Goal: Task Accomplishment & Management: Complete application form

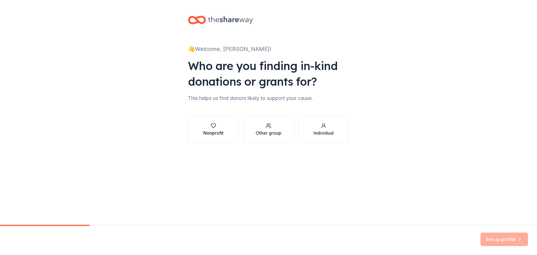
click at [212, 129] on div "Nonprofit" at bounding box center [213, 129] width 20 height 13
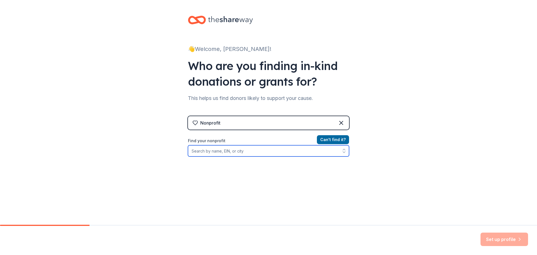
click at [222, 150] on input "Find your nonprofit" at bounding box center [268, 150] width 161 height 11
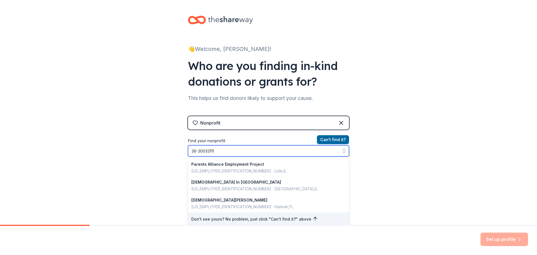
type input "36-3003311"
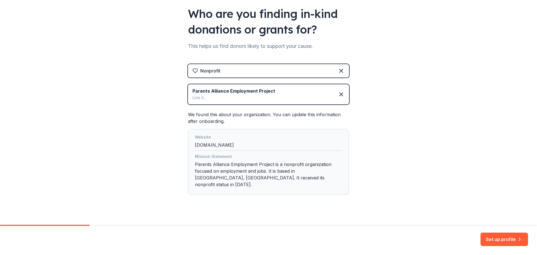
scroll to position [53, 0]
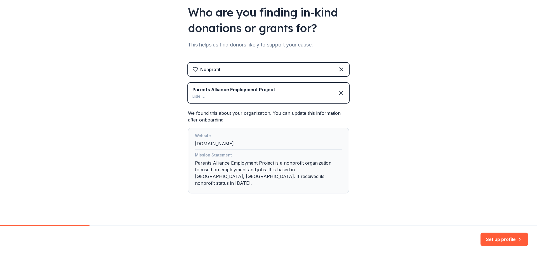
click at [191, 143] on div "Website alliance.org Mission Statement Parents Alliance Employment Project is a…" at bounding box center [268, 161] width 161 height 66
click at [195, 143] on div "Website alliance.org" at bounding box center [268, 140] width 147 height 17
click at [234, 170] on div "Mission Statement Parents Alliance Employment Project is a nonprofit organizati…" at bounding box center [268, 170] width 147 height 37
click at [210, 146] on div "Website alliance.org" at bounding box center [268, 140] width 147 height 17
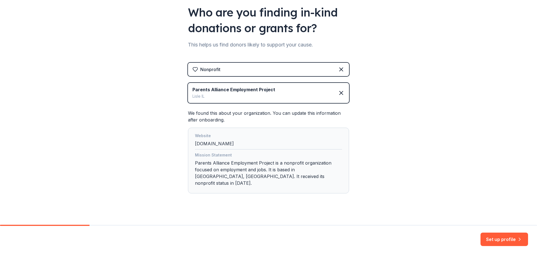
click at [216, 143] on div "Website alliance.org" at bounding box center [268, 140] width 147 height 17
drag, startPoint x: 220, startPoint y: 143, endPoint x: 196, endPoint y: 143, distance: 24.1
click at [196, 143] on div "Website alliance.org" at bounding box center [268, 140] width 147 height 17
click at [190, 143] on div "Website alliance.org Mission Statement Parents Alliance Employment Project is a…" at bounding box center [268, 161] width 161 height 66
click at [195, 143] on div "Website alliance.org" at bounding box center [268, 140] width 147 height 17
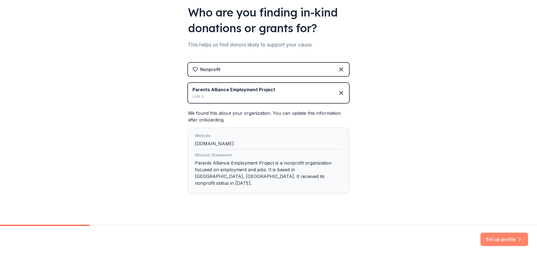
click at [502, 239] on button "Set up profile" at bounding box center [505, 238] width 48 height 13
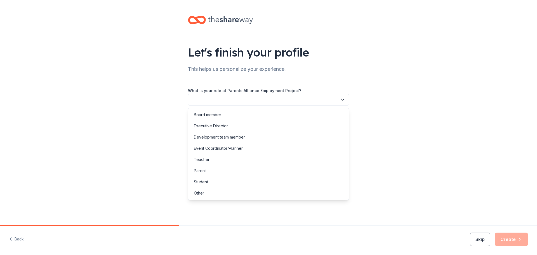
click at [226, 96] on button "button" at bounding box center [268, 100] width 161 height 12
click at [224, 138] on div "Development team member" at bounding box center [219, 137] width 51 height 7
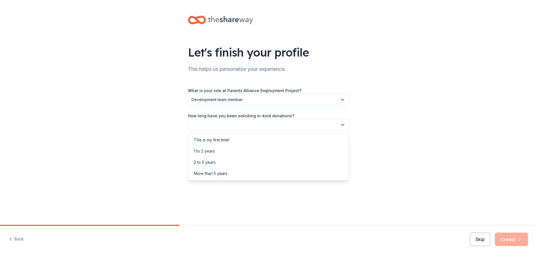
click at [219, 128] on button "button" at bounding box center [268, 125] width 161 height 12
click at [217, 172] on div "More than 5 years" at bounding box center [211, 173] width 34 height 7
click at [227, 151] on button "button" at bounding box center [268, 150] width 161 height 12
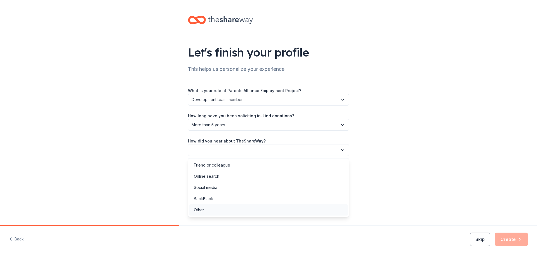
click at [217, 208] on div "Other" at bounding box center [268, 209] width 158 height 11
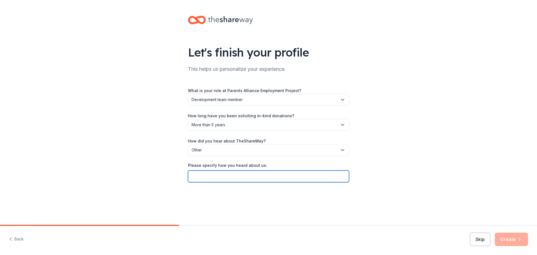
click at [243, 181] on input "Please specify how you heard about us:" at bounding box center [268, 176] width 161 height 12
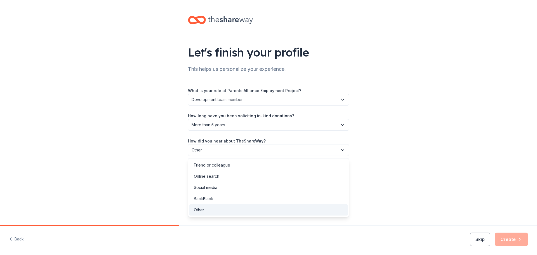
click at [233, 153] on button "Other" at bounding box center [268, 150] width 161 height 12
click at [221, 177] on div "Online search" at bounding box center [268, 176] width 158 height 11
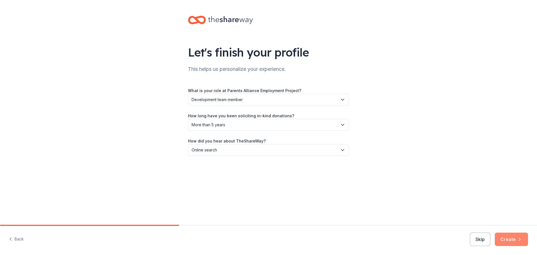
click at [516, 243] on button "Create" at bounding box center [511, 238] width 33 height 13
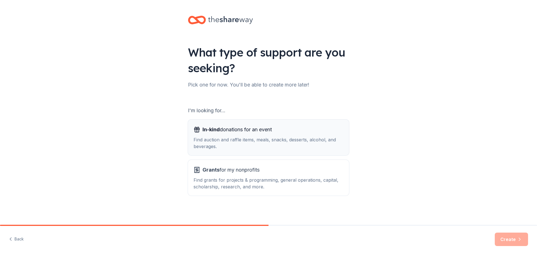
click at [258, 140] on div "Find auction and raffle items, meals, snacks, desserts, alcohol, and beverages." at bounding box center [269, 142] width 150 height 13
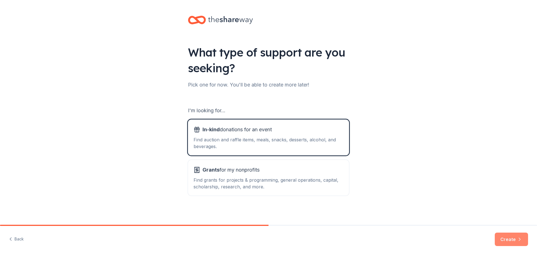
click at [506, 235] on button "Create" at bounding box center [511, 238] width 33 height 13
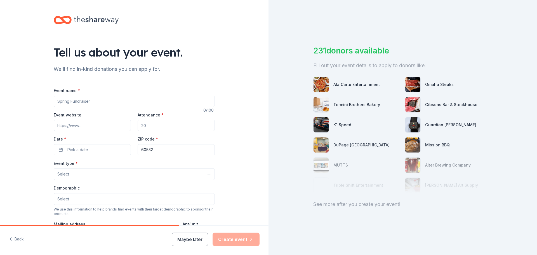
click at [97, 96] on input "Event name *" at bounding box center [134, 101] width 161 height 11
type input "Be Inspired to Hire"
type input "www.parents-alliance.org/page/home"
click at [150, 128] on input "Attendance *" at bounding box center [176, 125] width 77 height 11
type input "350"
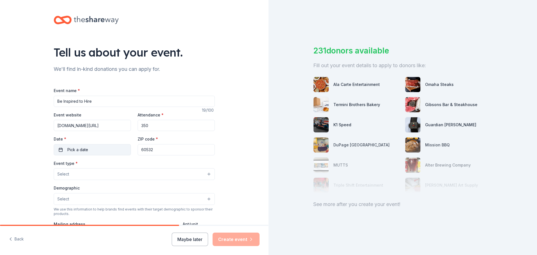
click at [84, 150] on span "Pick a date" at bounding box center [77, 149] width 21 height 7
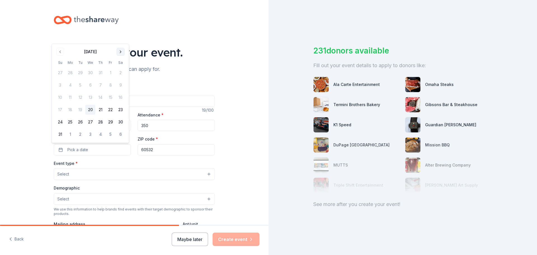
click at [121, 51] on button "Go to next month" at bounding box center [121, 52] width 8 height 8
click at [121, 51] on div "Tell us about your event." at bounding box center [134, 52] width 161 height 16
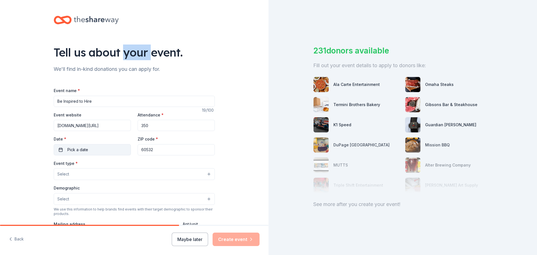
click at [93, 150] on button "Pick a date" at bounding box center [92, 149] width 77 height 11
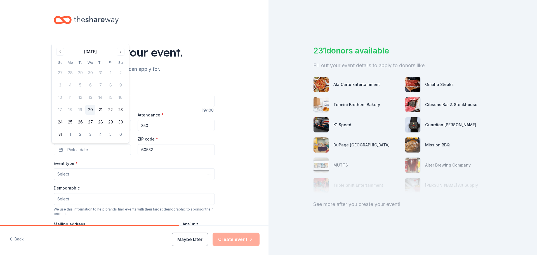
click at [119, 56] on div "August 2025 Su Mo Tu We Th Fr Sa 27 28 29 30 31 1 2 3 4 5 6 7 8 9 10 11 12 13 1…" at bounding box center [90, 93] width 71 height 92
click at [119, 52] on button "Go to next month" at bounding box center [121, 52] width 8 height 8
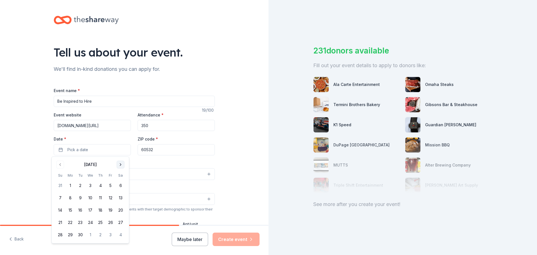
click at [120, 165] on button "Go to next month" at bounding box center [121, 165] width 8 height 8
click at [91, 208] on button "15" at bounding box center [90, 210] width 10 height 10
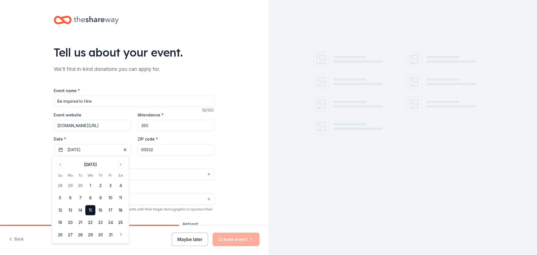
click at [162, 148] on input "60532" at bounding box center [176, 149] width 77 height 11
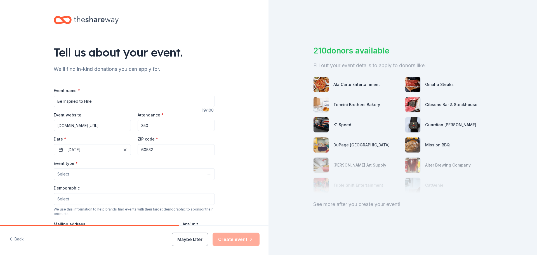
click at [105, 176] on button "Select" at bounding box center [134, 174] width 161 height 12
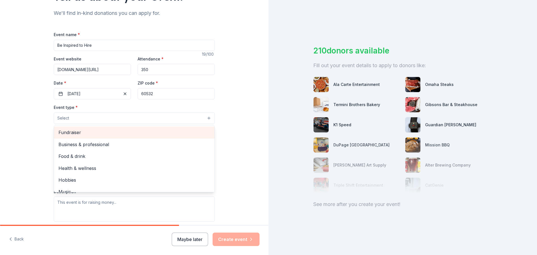
click at [81, 131] on span "Fundraiser" at bounding box center [134, 132] width 152 height 7
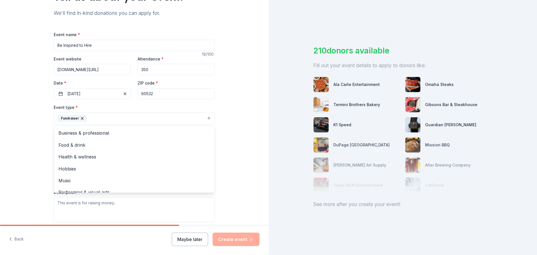
click at [28, 118] on div "Tell us about your event. We'll find in-kind donations you can apply for. Event…" at bounding box center [134, 130] width 269 height 373
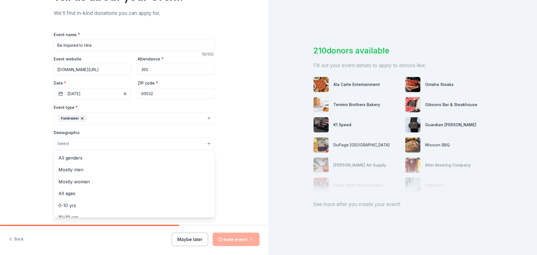
click at [76, 140] on button "Select" at bounding box center [134, 144] width 161 height 12
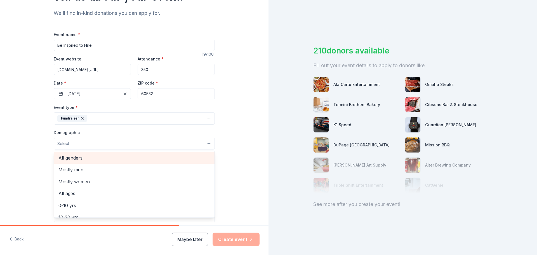
click at [89, 158] on span "All genders" at bounding box center [134, 157] width 152 height 7
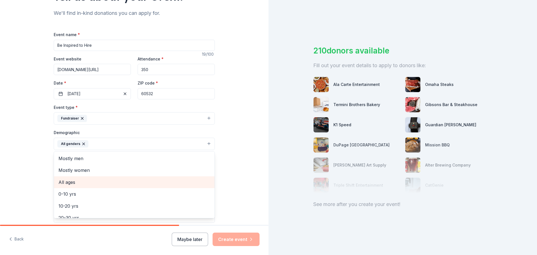
click at [83, 181] on span "All ages" at bounding box center [134, 182] width 152 height 7
click at [33, 147] on div "Tell us about your event. We'll find in-kind donations you can apply for. Event…" at bounding box center [134, 131] width 269 height 374
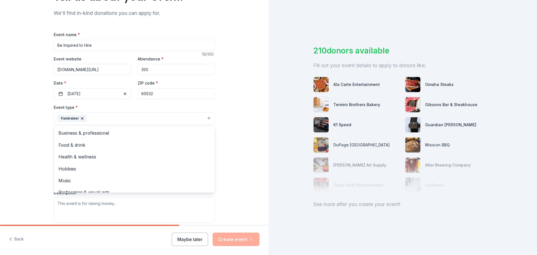
click at [112, 116] on button "Fundraiser" at bounding box center [134, 118] width 161 height 12
click at [91, 128] on div "Business & professional" at bounding box center [134, 133] width 161 height 12
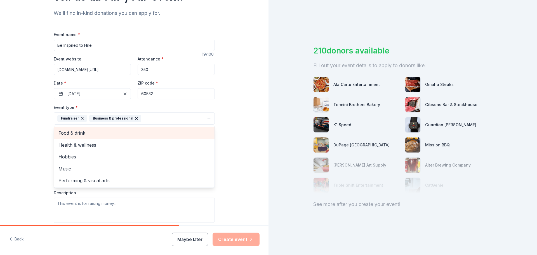
click at [85, 138] on div "Food & drink" at bounding box center [134, 133] width 161 height 12
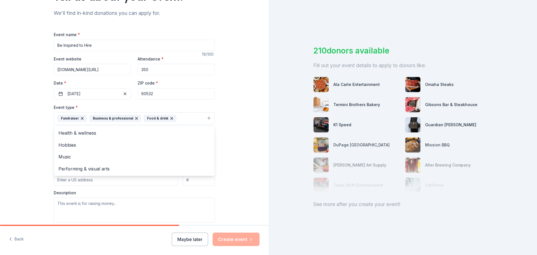
click at [39, 140] on div "Tell us about your event. We'll find in-kind donations you can apply for. Event…" at bounding box center [134, 131] width 269 height 374
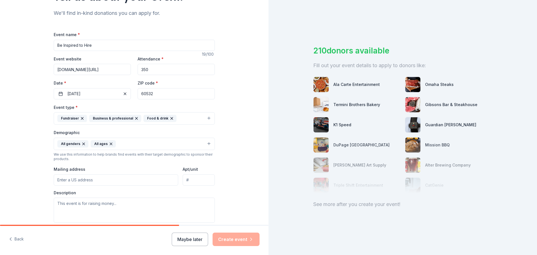
click at [86, 180] on input "Mailing address" at bounding box center [116, 179] width 125 height 11
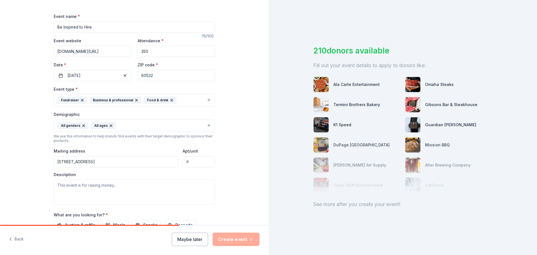
scroll to position [84, 0]
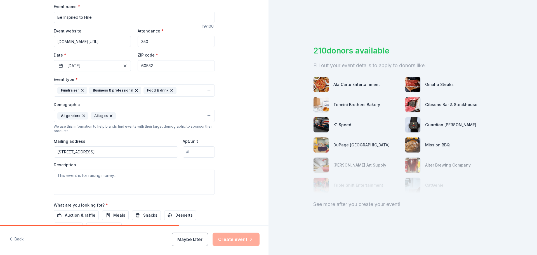
type input "2525 Cabot Drive, Lisle, IL, 60532"
click at [207, 153] on input "Apt/unit" at bounding box center [199, 151] width 32 height 11
type input "205"
click at [81, 179] on textarea at bounding box center [134, 182] width 161 height 25
click at [73, 172] on textarea "To enrich screen reader interactions, please activate Accessibility in Grammarl…" at bounding box center [134, 182] width 161 height 25
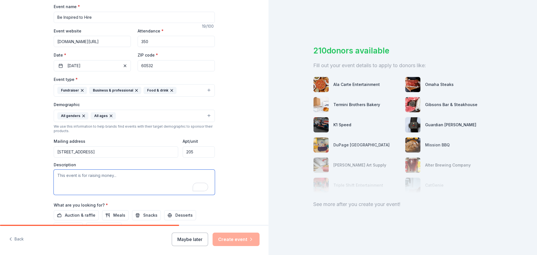
paste textarea "Parents Alliance Employment Project (PAEP)—a non-profit organization dedicated …"
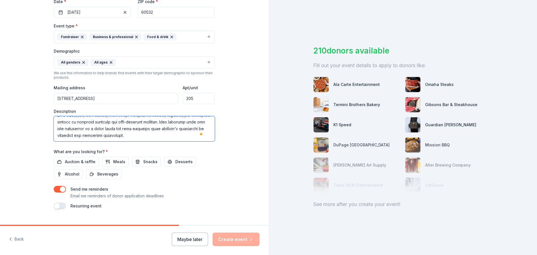
scroll to position [140, 0]
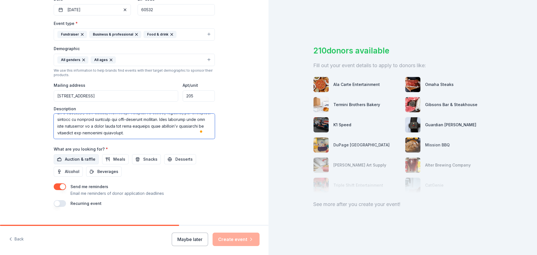
type textarea "Parents Alliance Employment Project (PAEP)—a non-profit organization dedicated …"
click at [78, 162] on span "Auction & raffle" at bounding box center [80, 159] width 30 height 7
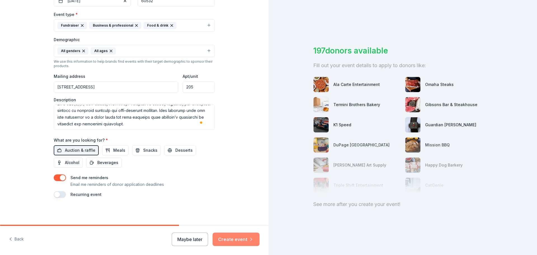
click at [237, 239] on button "Create event" at bounding box center [236, 238] width 47 height 13
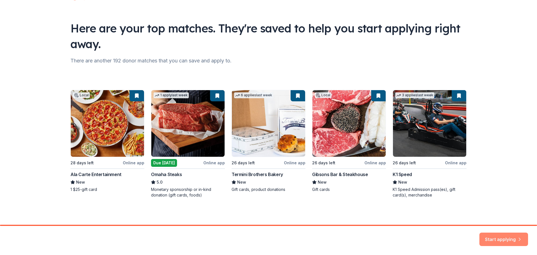
click at [494, 231] on button "Start applying" at bounding box center [504, 235] width 49 height 13
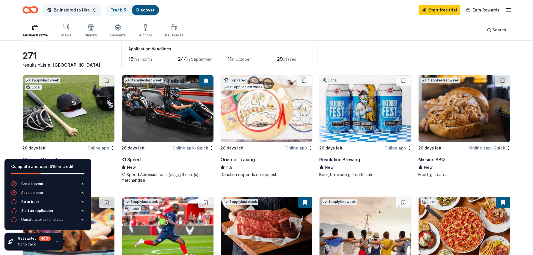
scroll to position [56, 0]
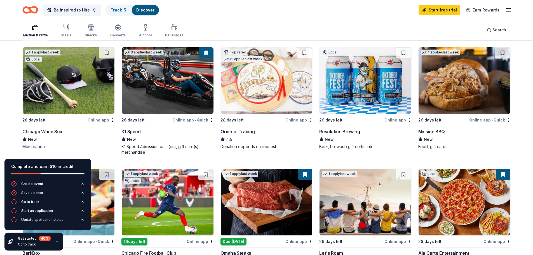
click at [133, 76] on img at bounding box center [168, 80] width 92 height 67
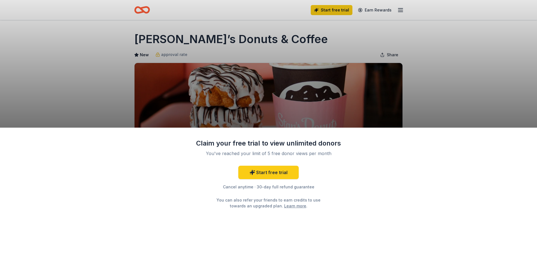
click at [283, 88] on div "Claim your free trial to view unlimited donors You've reached your limit of 5 f…" at bounding box center [268, 127] width 537 height 255
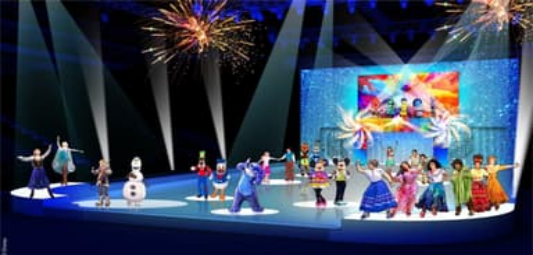
click at [16, 246] on button "Apply" at bounding box center [9, 249] width 14 height 6
click at [109, 90] on button "Next" at bounding box center [103, 87] width 12 height 6
click at [23, 31] on button "Start applying!" at bounding box center [9, 28] width 28 height 6
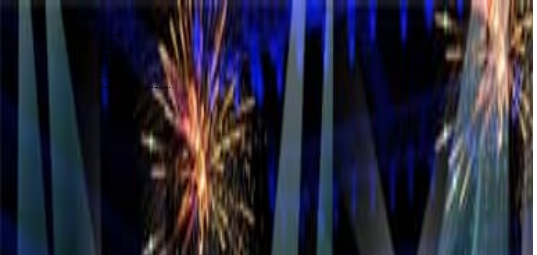
click at [112, 51] on div "Applied" at bounding box center [137, 47] width 79 height 7
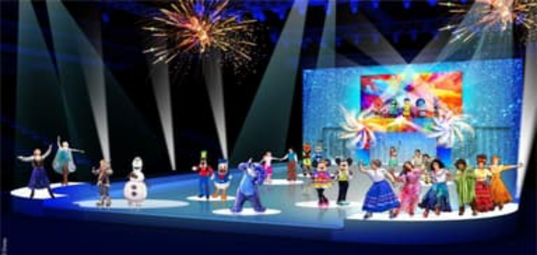
click at [28, 13] on icon "Home" at bounding box center [20, 11] width 15 height 10
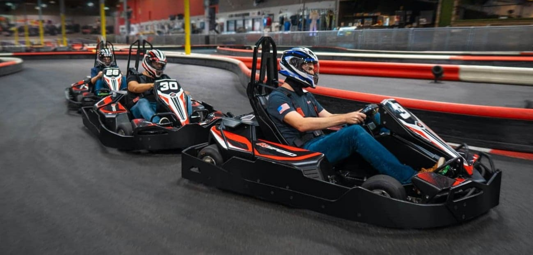
click at [28, 78] on link "View event" at bounding box center [15, 76] width 26 height 5
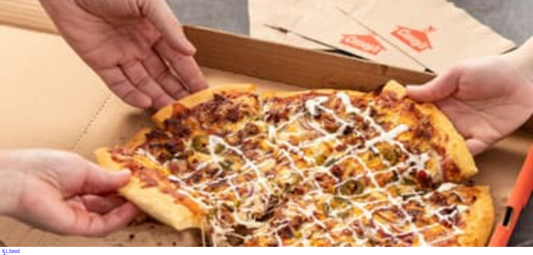
scroll to position [84, 0]
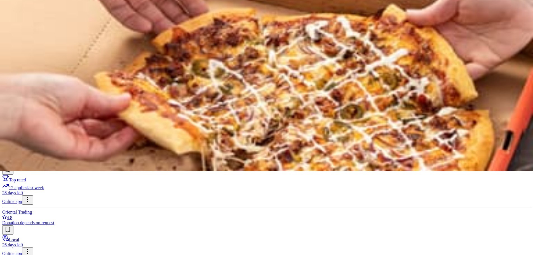
click at [87, 159] on img at bounding box center [266, 43] width 533 height 255
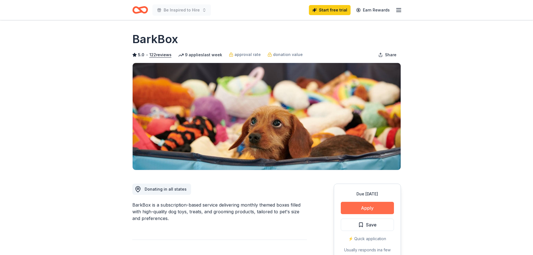
click at [370, 207] on button "Apply" at bounding box center [367, 208] width 53 height 12
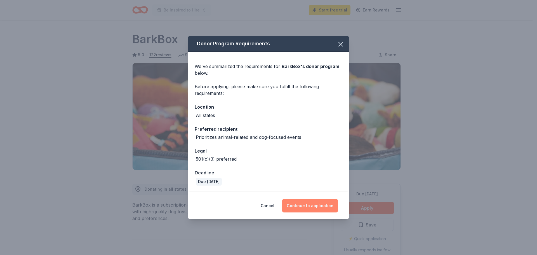
click at [299, 207] on button "Continue to application" at bounding box center [310, 205] width 56 height 13
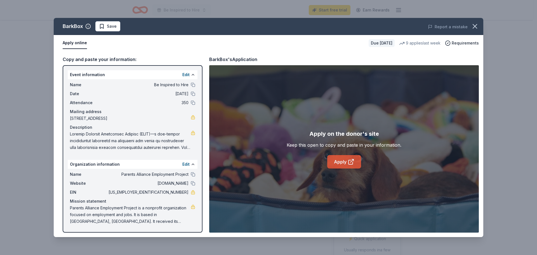
click at [342, 163] on link "Apply" at bounding box center [344, 161] width 34 height 13
click at [101, 24] on span "Save" at bounding box center [108, 26] width 18 height 7
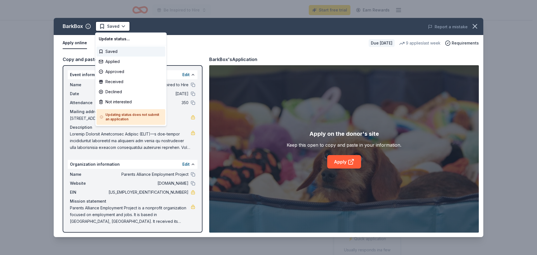
click at [105, 27] on html "Be Inspired to Hire Start free trial Earn Rewards Due in 26 days Share BarkBox …" at bounding box center [268, 127] width 537 height 255
click at [116, 63] on div "Applied" at bounding box center [131, 62] width 69 height 10
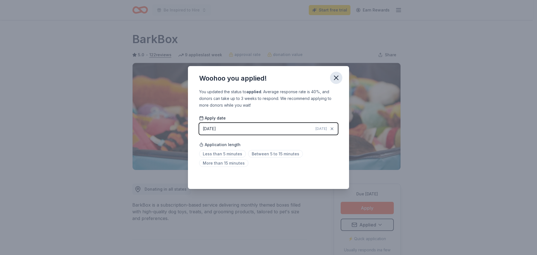
click at [334, 79] on icon "button" at bounding box center [336, 78] width 8 height 8
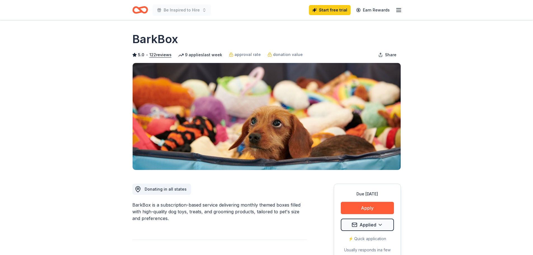
click at [396, 12] on line "button" at bounding box center [398, 12] width 4 height 0
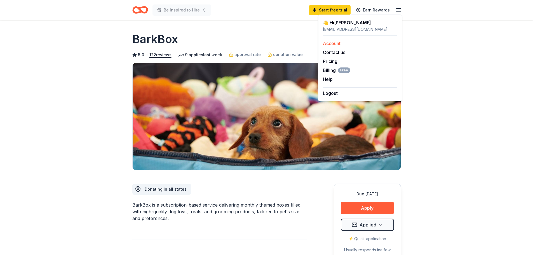
click at [334, 43] on link "Account" at bounding box center [332, 44] width 18 height 6
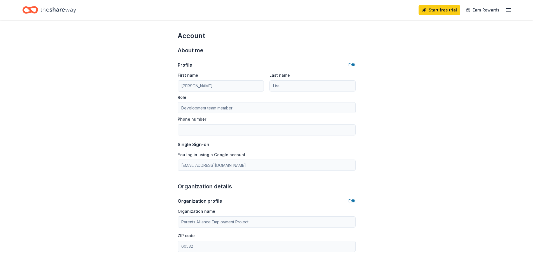
click at [43, 7] on icon "Home" at bounding box center [58, 9] width 36 height 11
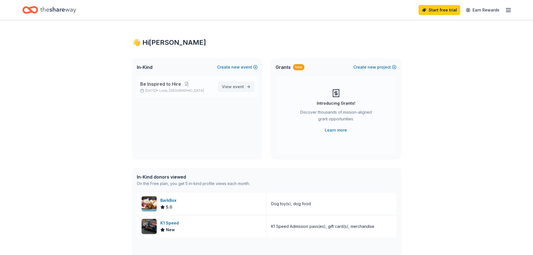
click at [245, 88] on link "View event" at bounding box center [236, 87] width 36 height 10
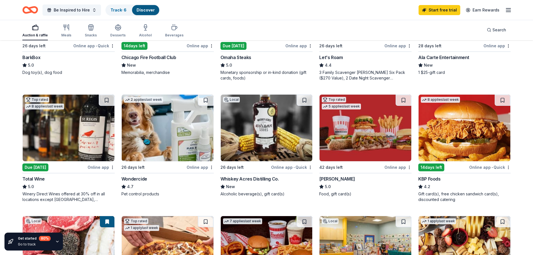
scroll to position [252, 0]
click at [305, 98] on button at bounding box center [305, 99] width 16 height 11
click at [305, 98] on button at bounding box center [305, 99] width 15 height 11
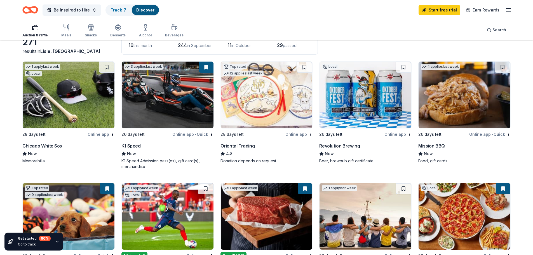
scroll to position [28, 0]
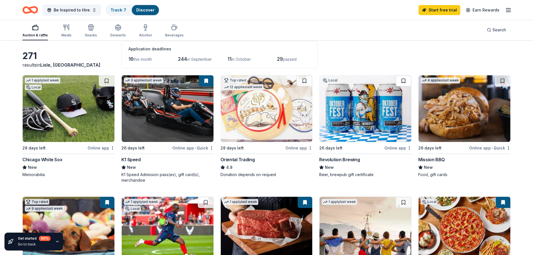
click at [404, 81] on button at bounding box center [404, 80] width 16 height 11
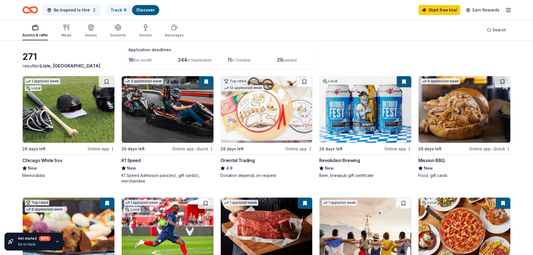
scroll to position [0, 0]
